Goal: Task Accomplishment & Management: Manage account settings

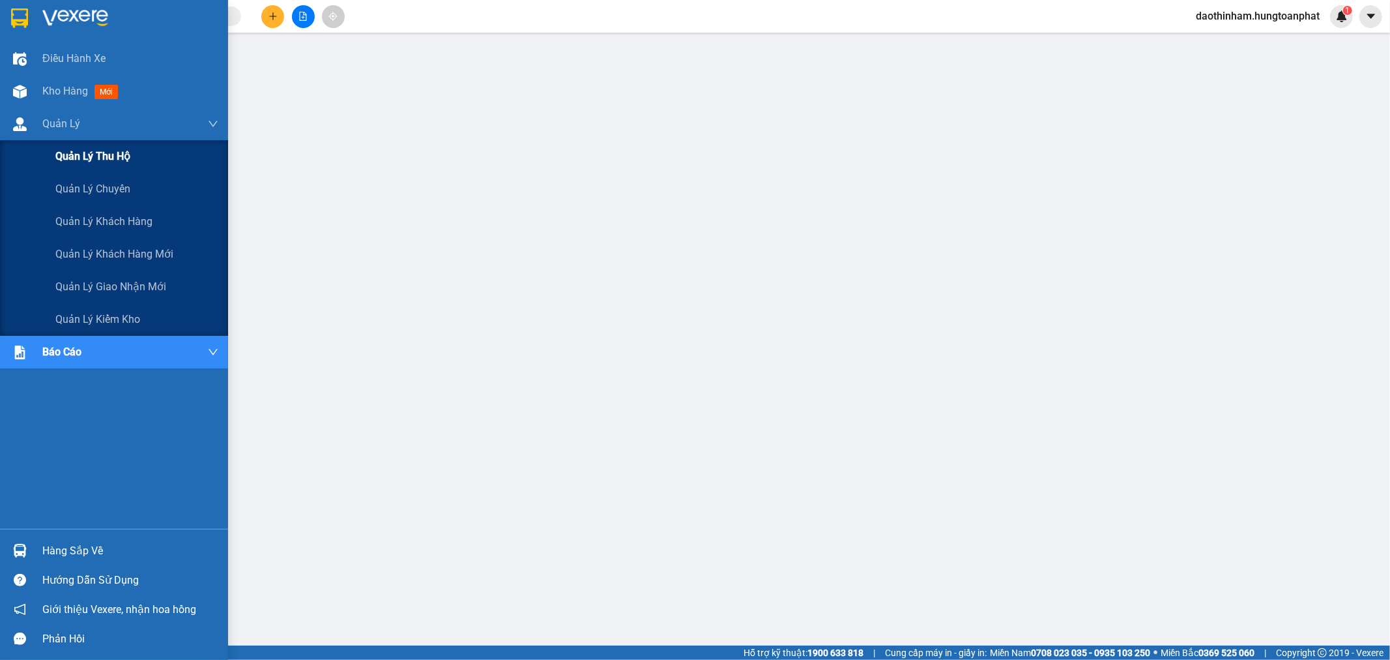
click at [87, 147] on div "Quản lý thu hộ" at bounding box center [136, 156] width 163 height 33
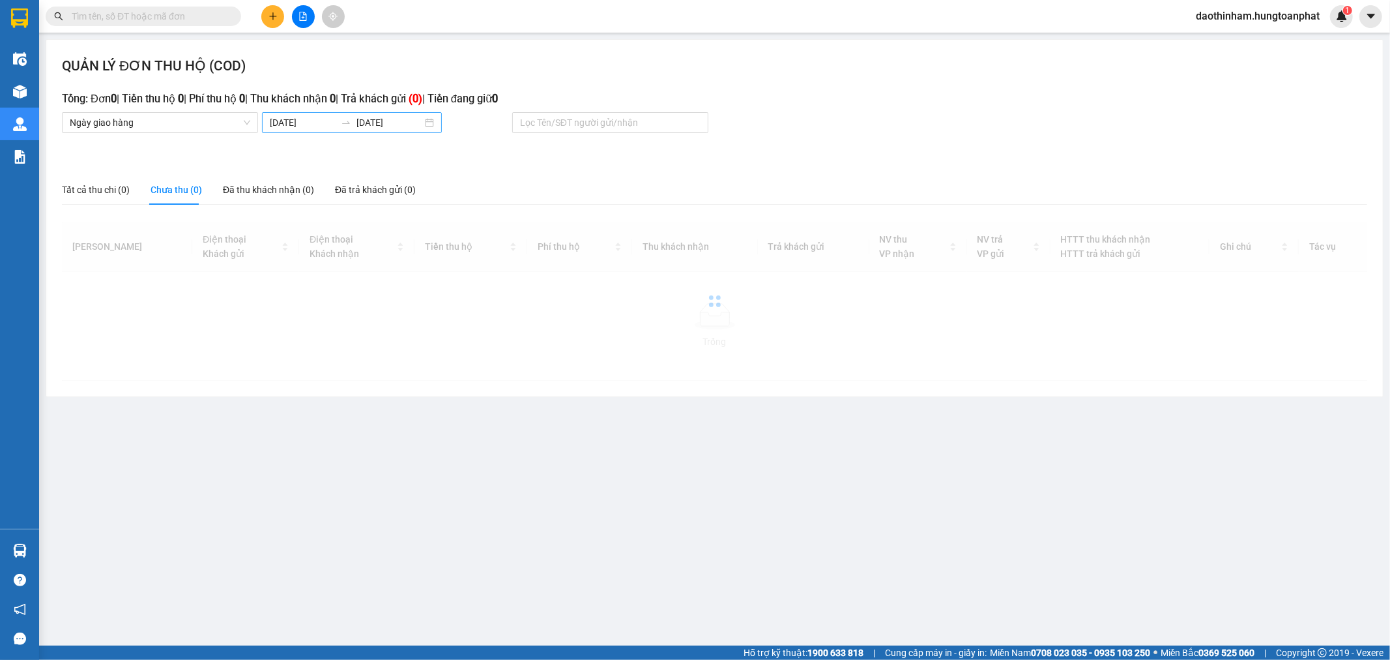
click at [317, 122] on body "Kết quả tìm kiếm ( 0 ) Bộ lọc No Data daothinham.hungtoanphat 1 Điều hành xe Kh…" at bounding box center [695, 330] width 1390 height 660
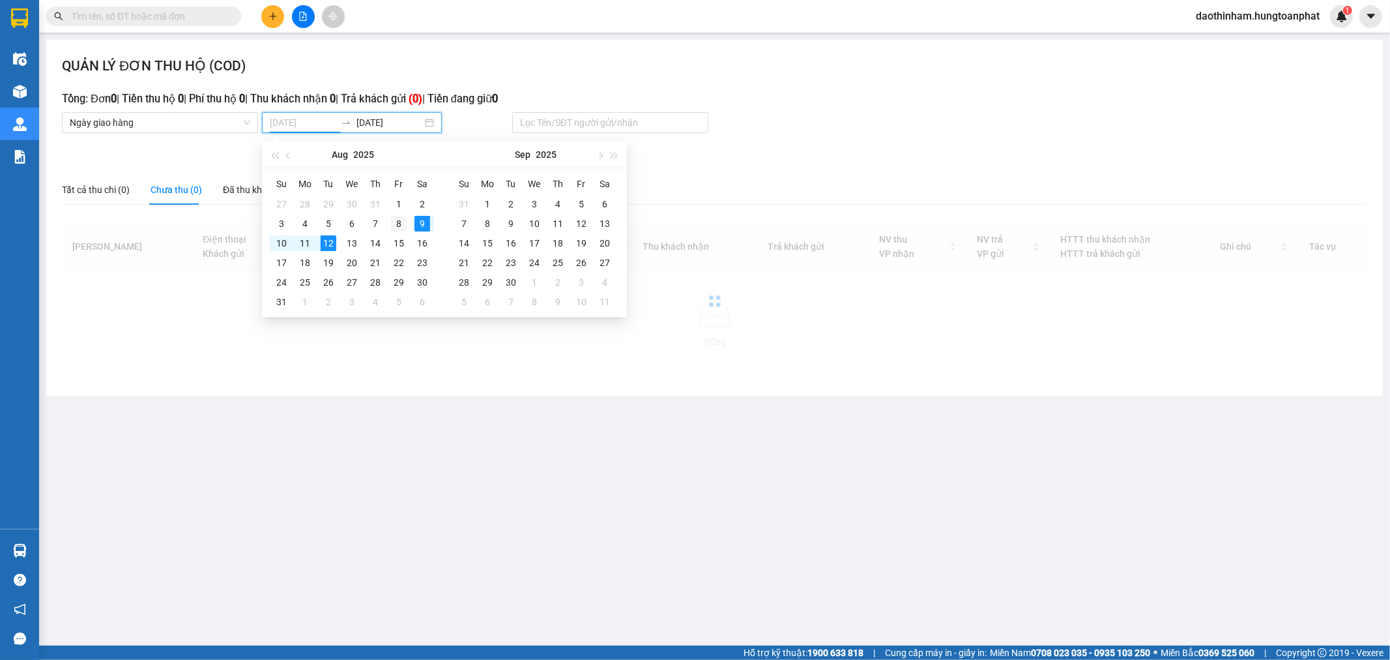
type input "[DATE]"
click at [396, 224] on div "8" at bounding box center [399, 224] width 16 height 16
type input "[DATE]"
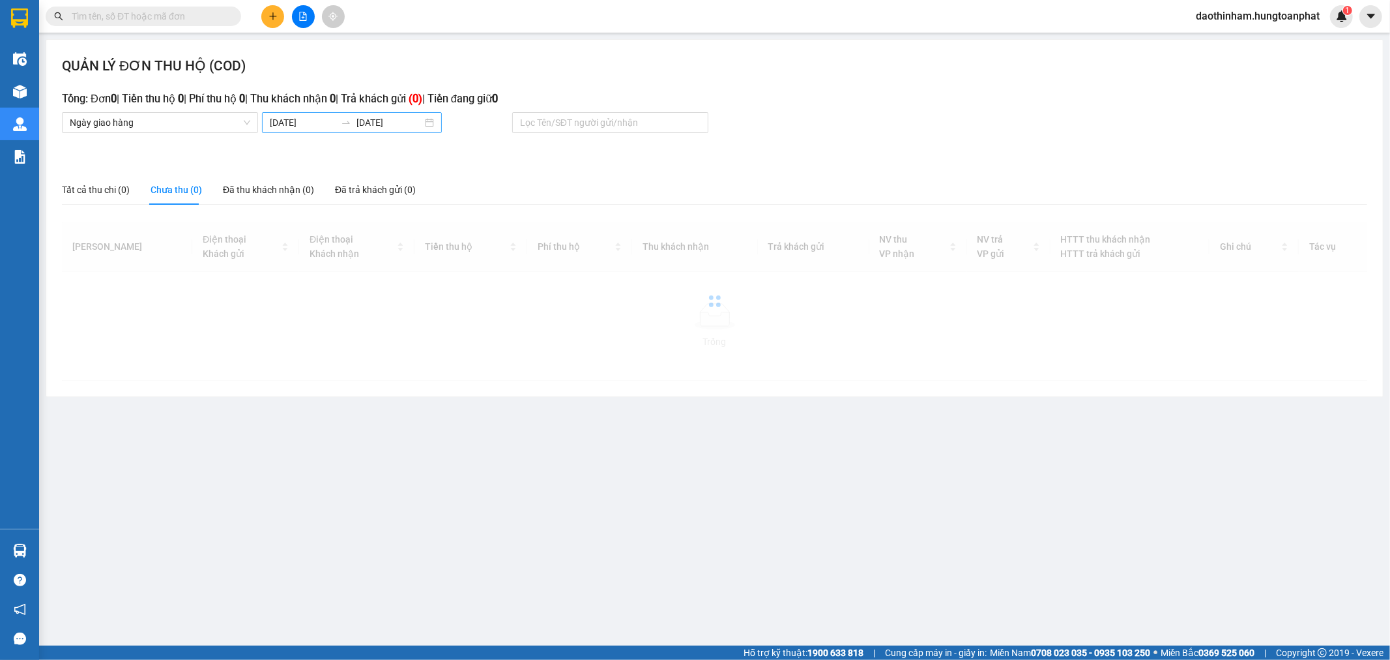
click at [315, 130] on div "[DATE] [DATE]" at bounding box center [352, 122] width 180 height 21
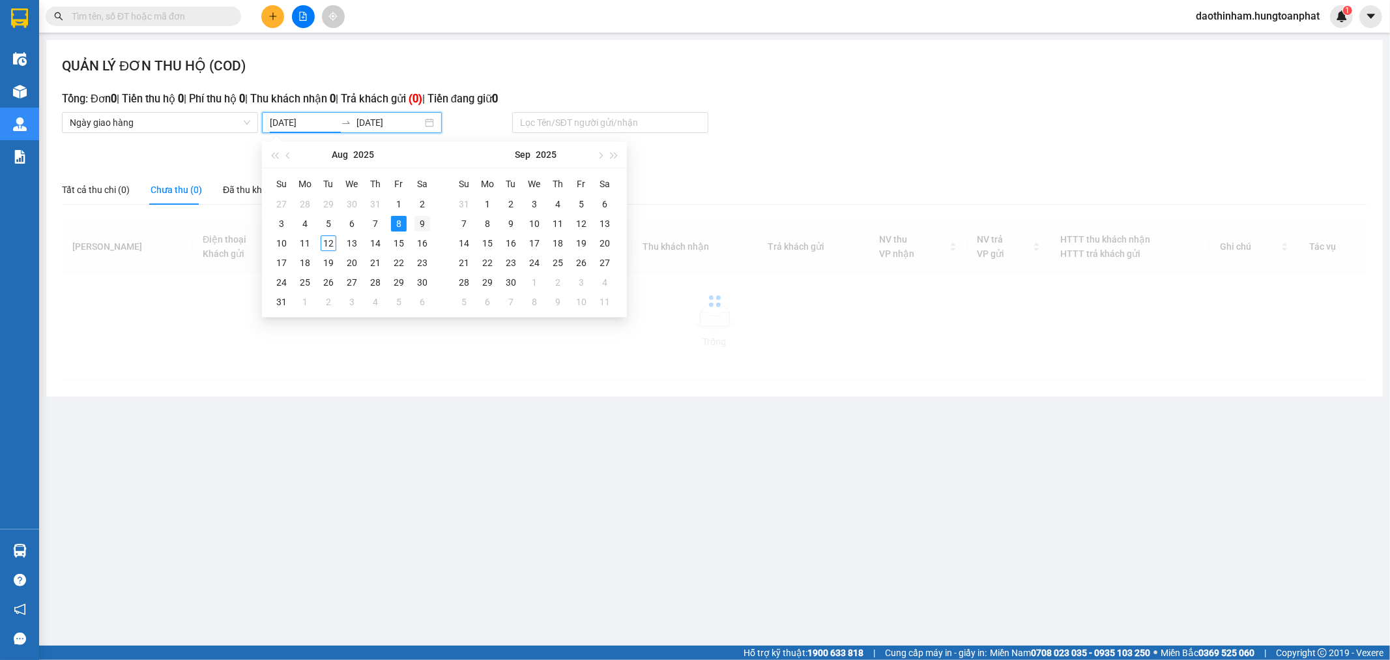
type input "[DATE]"
click at [418, 220] on div "9" at bounding box center [422, 224] width 16 height 16
type input "[DATE]"
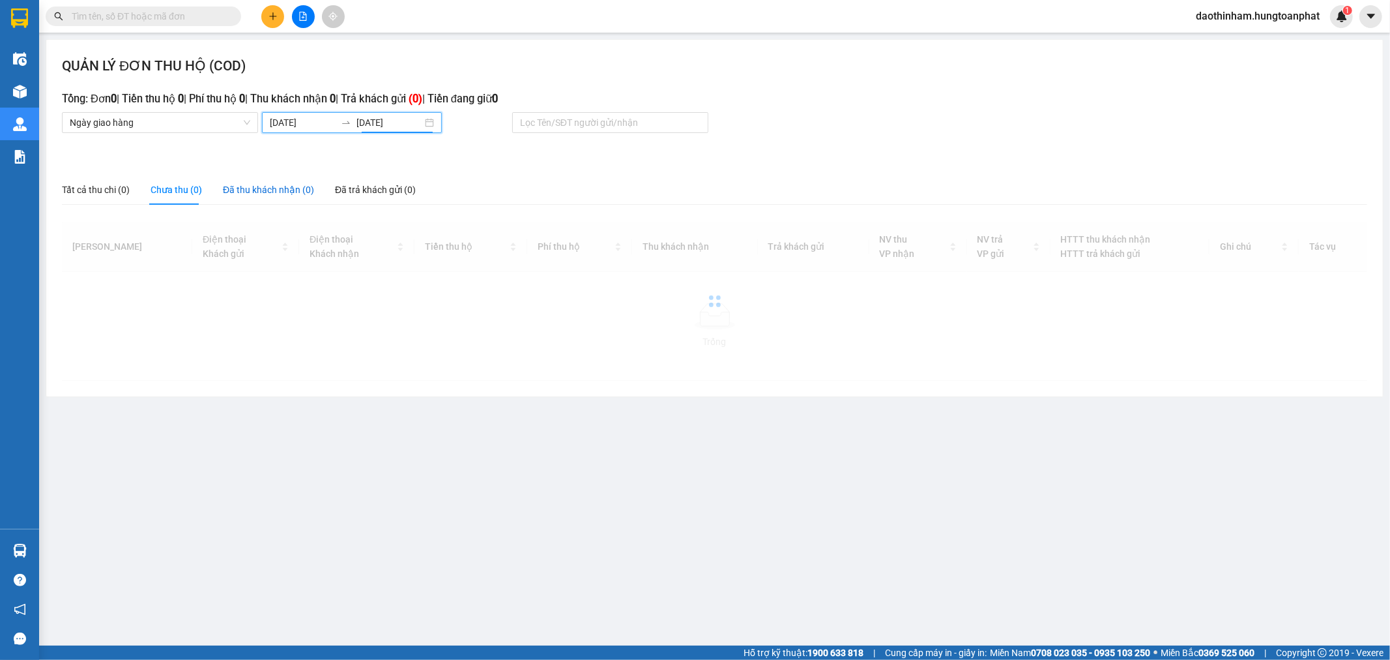
click at [275, 193] on div "Đã thu khách nhận (0)" at bounding box center [268, 189] width 91 height 14
click at [284, 124] on input "[DATE]" at bounding box center [303, 122] width 66 height 14
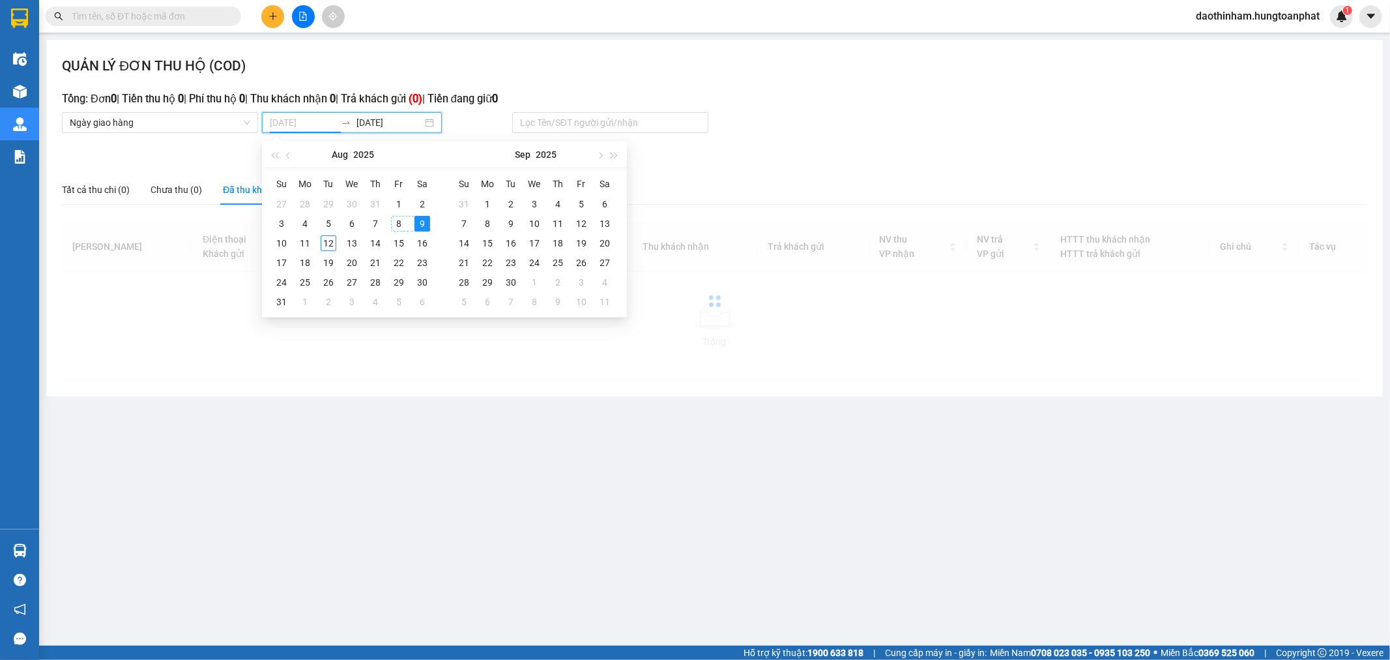
type input "[DATE]"
click at [418, 223] on div "9" at bounding box center [422, 224] width 16 height 16
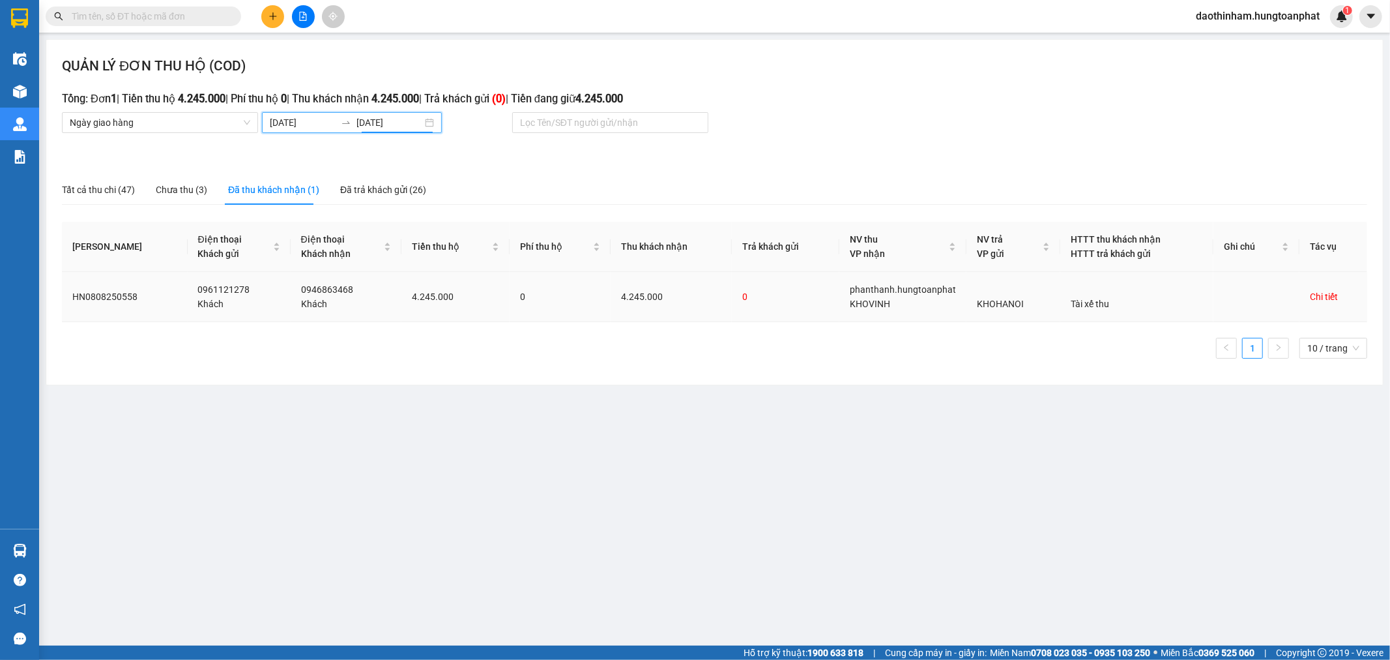
click at [1313, 297] on div "Chi tiết" at bounding box center [1324, 296] width 28 height 14
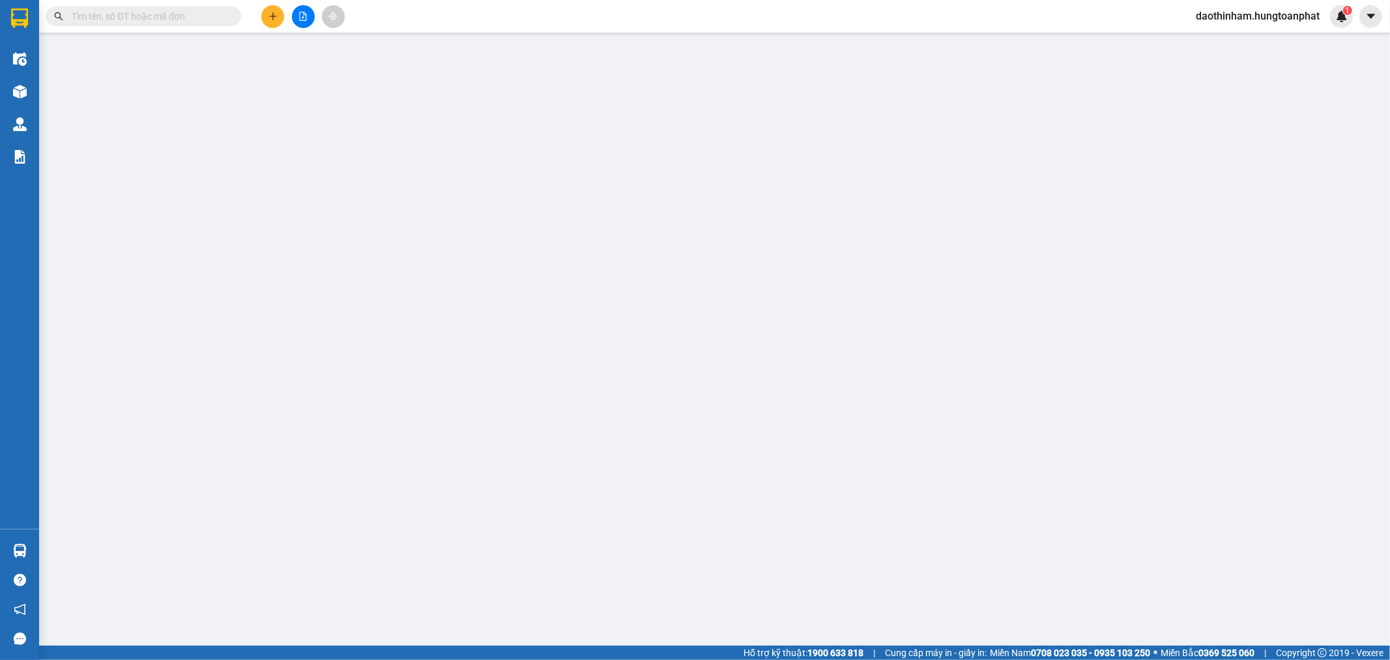
type input "0961121278"
type input "Khách"
type input "0946863468"
type input "Khách"
checkbox input "true"
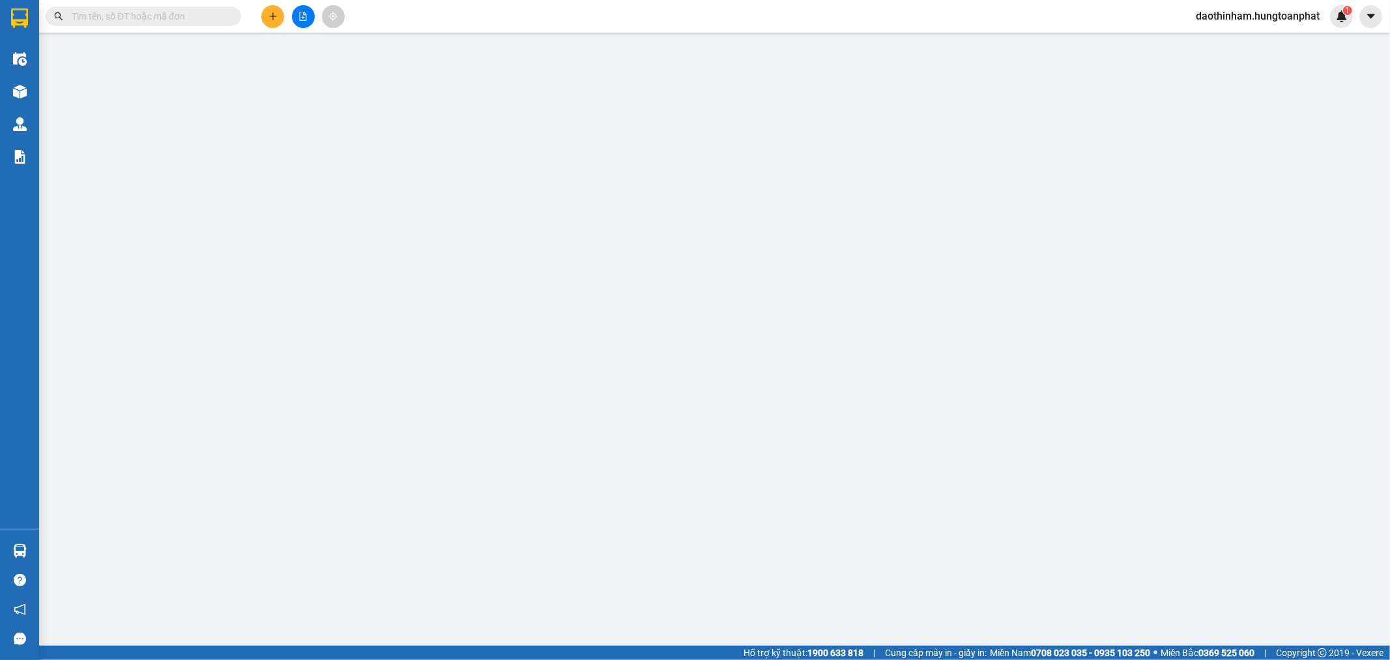
type input "[PERSON_NAME], Vinh"
checkbox input "true"
type input "4.245.000"
type input "70.000"
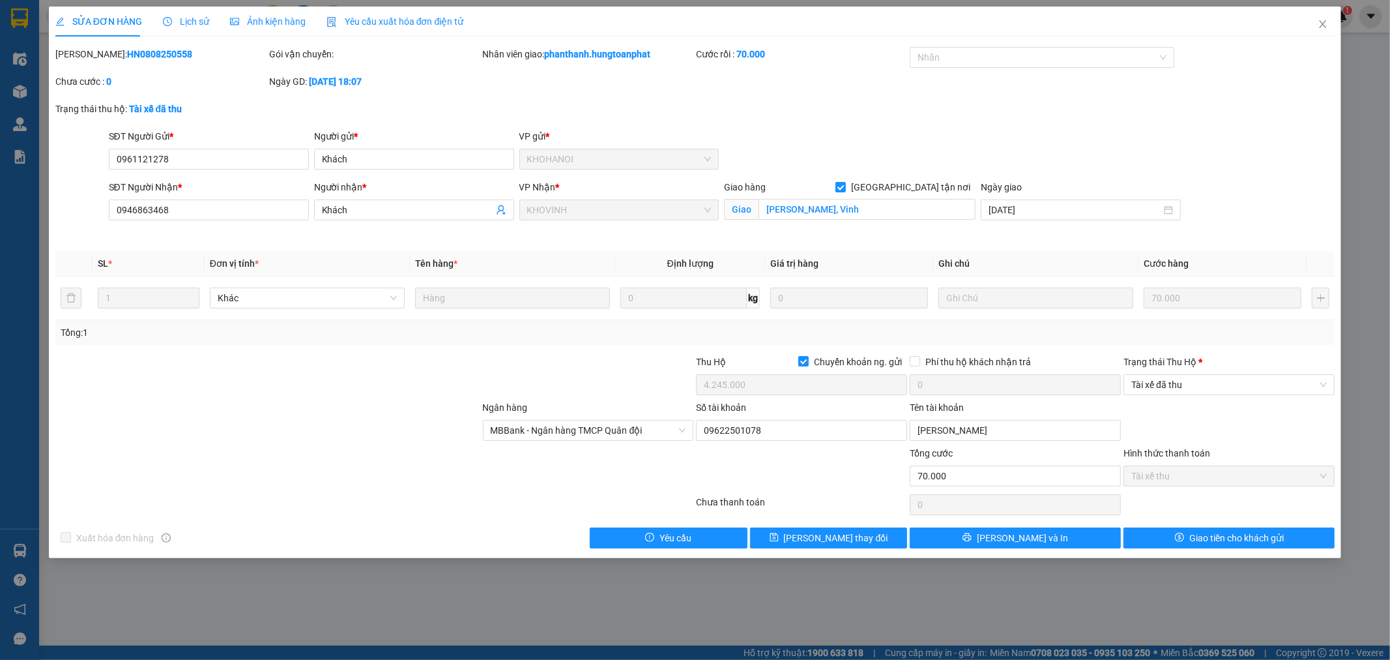
click at [1079, 134] on div "SĐT Người Gửi * 0961121278 Người gửi * Khách VP gửi * [PERSON_NAME]" at bounding box center [722, 152] width 1232 height 46
click at [1258, 392] on span "Tài xế đã thu" at bounding box center [1229, 385] width 196 height 20
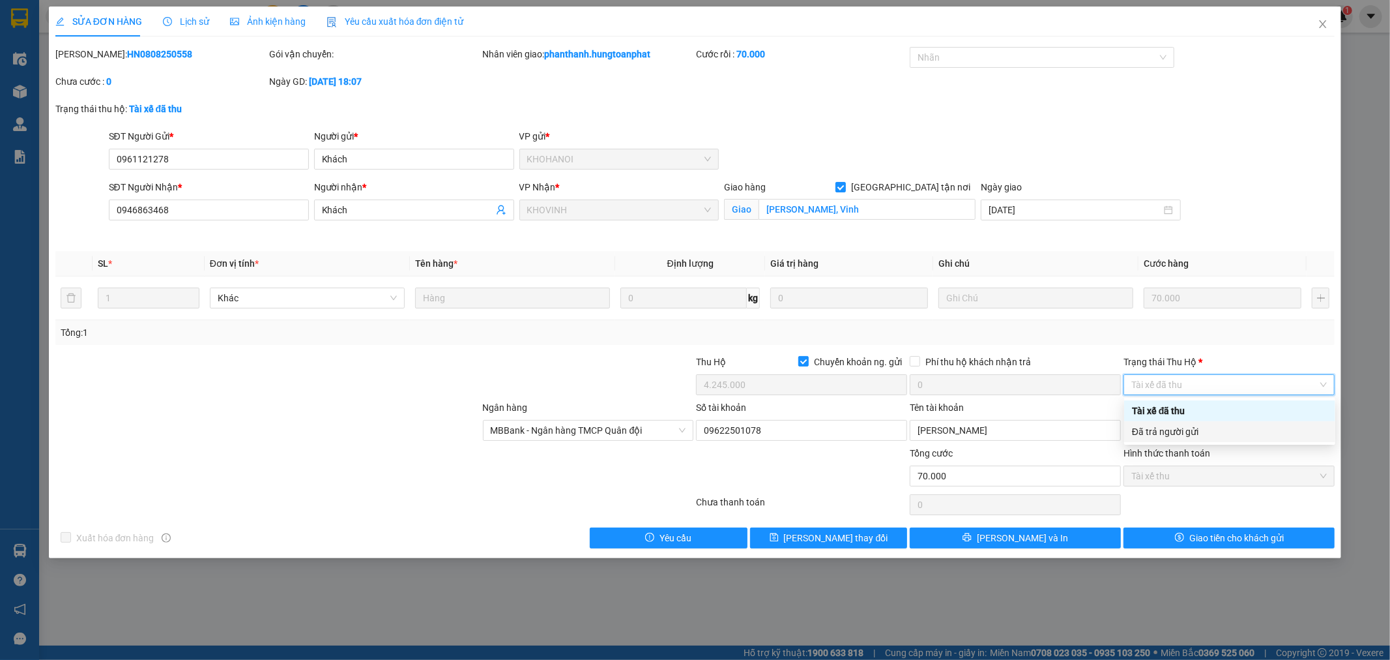
click at [1240, 428] on div "Đã trả người gửi" at bounding box center [1230, 431] width 196 height 14
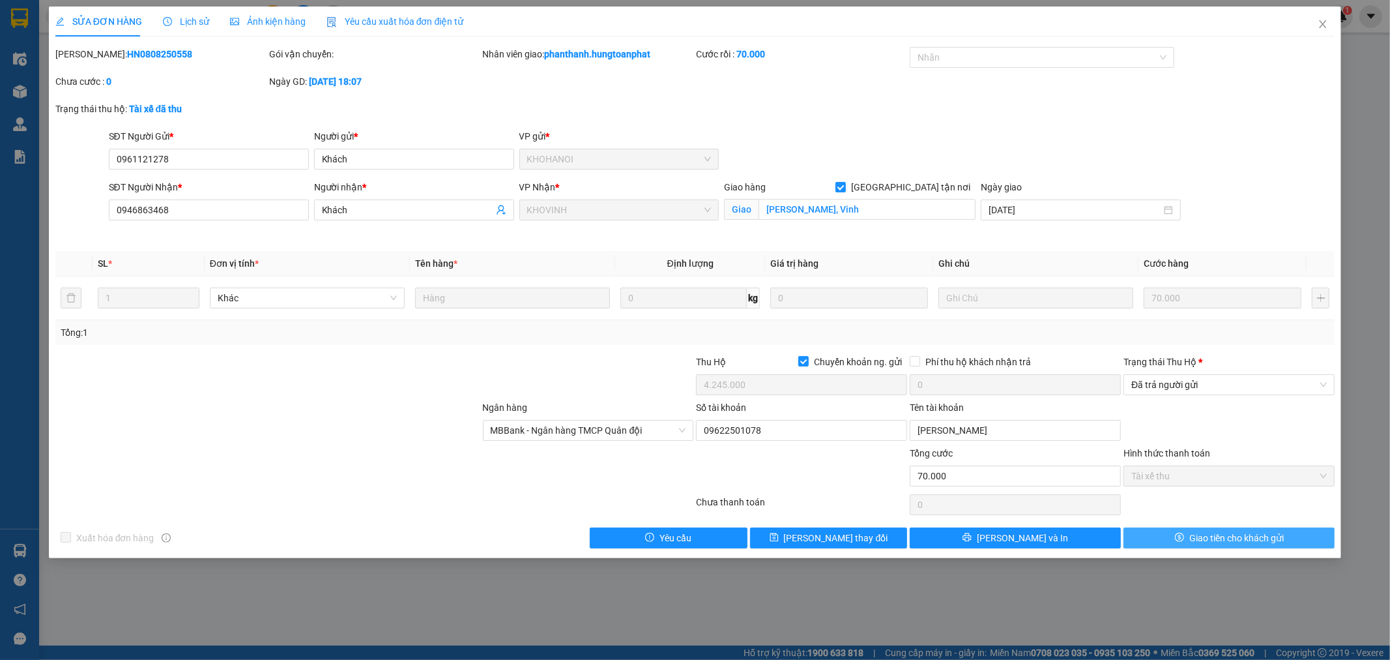
click at [1254, 536] on span "Giao tiền cho khách gửi" at bounding box center [1236, 537] width 94 height 14
